Goal: Subscribe to service/newsletter

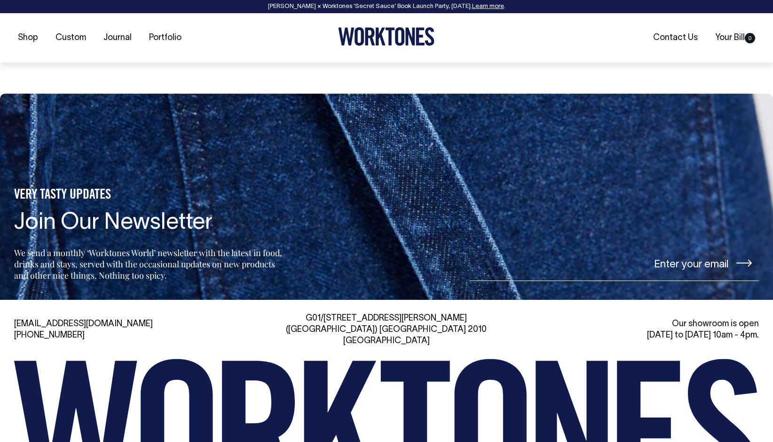
scroll to position [1975, 0]
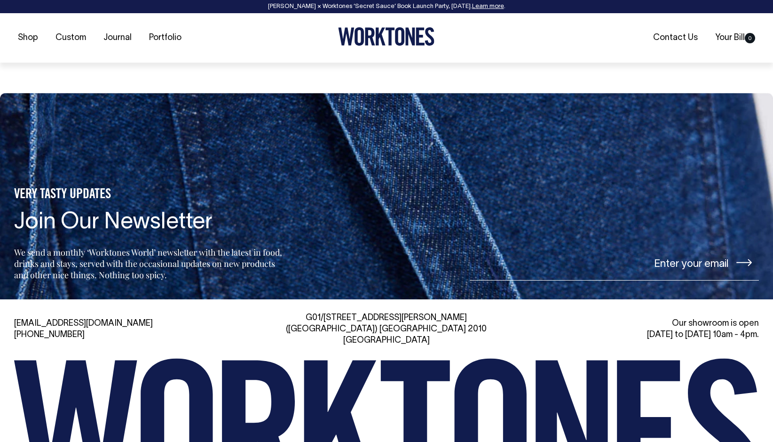
click at [699, 263] on input"] "email" at bounding box center [614, 262] width 289 height 35
type input"] "amber.greene@hotmail.com"
click at [747, 261] on icon at bounding box center [744, 263] width 16 height 8
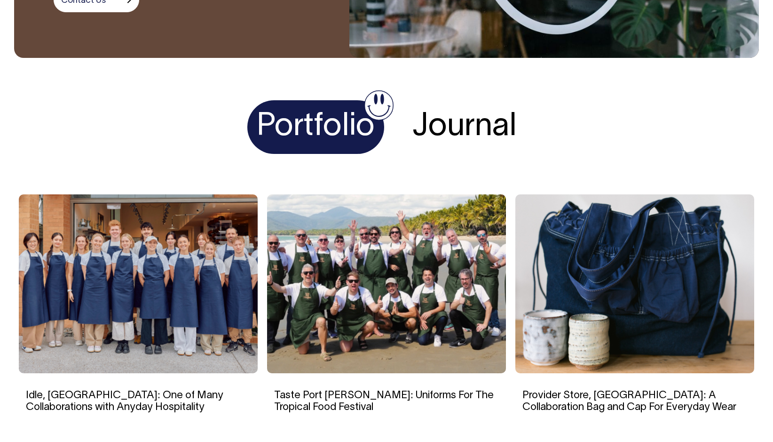
click at [595, 225] on img at bounding box center [634, 283] width 239 height 179
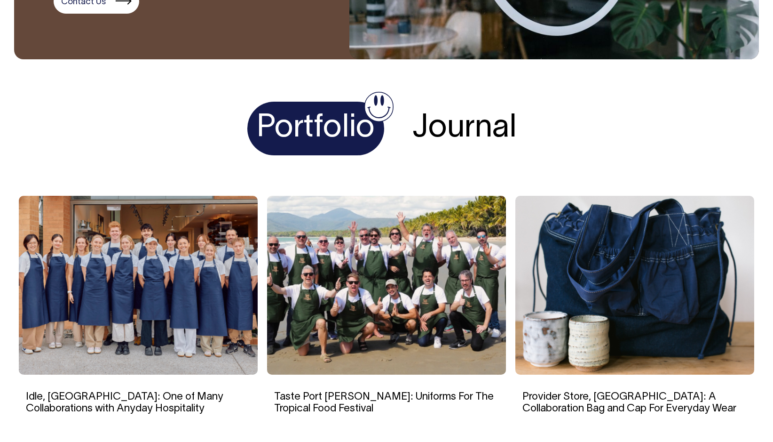
scroll to position [1606, 0]
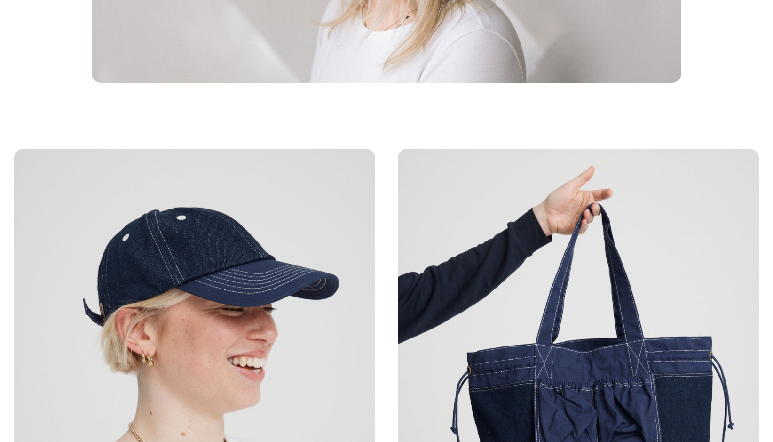
scroll to position [2916, 0]
